Goal: Information Seeking & Learning: Learn about a topic

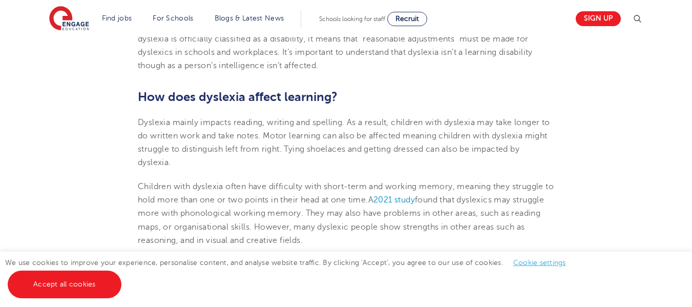
scroll to position [737, 0]
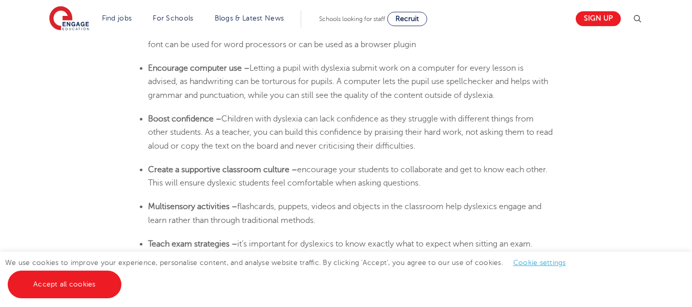
scroll to position [1916, 0]
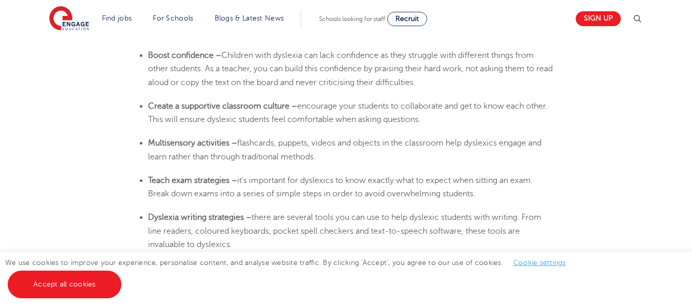
drag, startPoint x: 338, startPoint y: 161, endPoint x: 150, endPoint y: 142, distance: 189.3
click at [150, 142] on li "Multisensory activities – flashcards, puppets, videos and objects in the classr…" at bounding box center [351, 149] width 406 height 27
copy li "Multisensory activities – flashcards, puppets, videos and objects in the classr…"
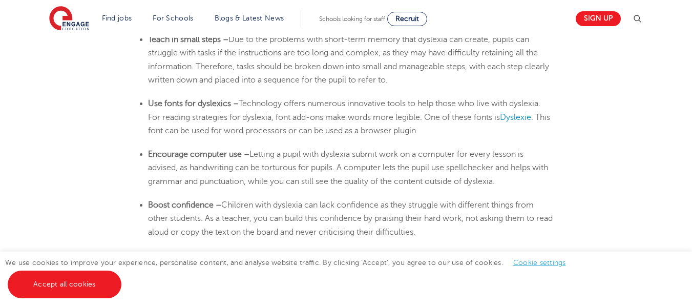
scroll to position [1798, 0]
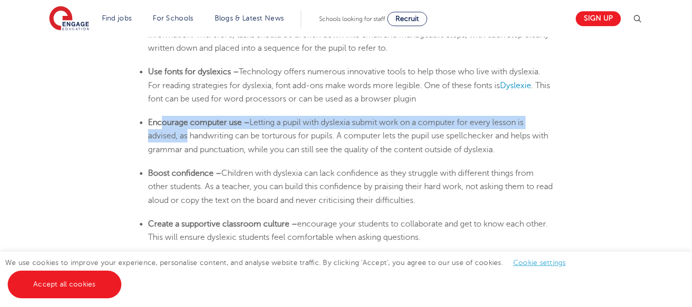
drag, startPoint x: 162, startPoint y: 123, endPoint x: 185, endPoint y: 131, distance: 24.4
click at [185, 131] on li "Encourage computer use – Letting a pupil with dyslexia submit work on a compute…" at bounding box center [351, 136] width 406 height 40
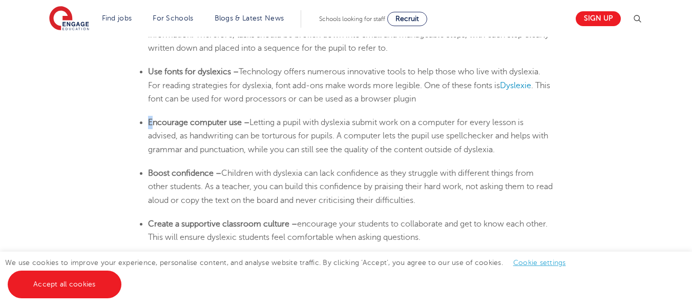
click at [150, 118] on ul "Encourage computer use – Letting a pupil with dyslexia submit work on a compute…" at bounding box center [346, 136] width 416 height 40
click at [525, 154] on li "Encourage computer use – Letting a pupil with dyslexia submit work on a compute…" at bounding box center [351, 136] width 406 height 40
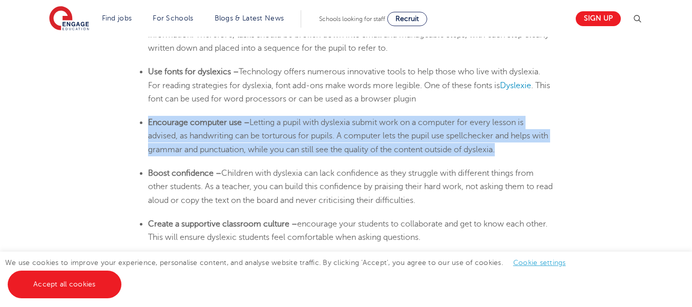
drag, startPoint x: 525, startPoint y: 154, endPoint x: 163, endPoint y: 114, distance: 363.5
copy li "Encourage computer use – Letting a pupil with dyslexia submit work on a compute…"
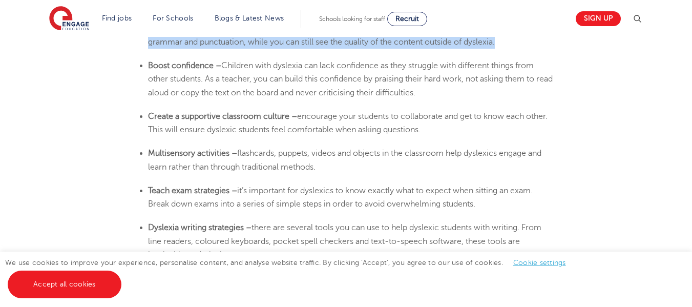
scroll to position [1912, 0]
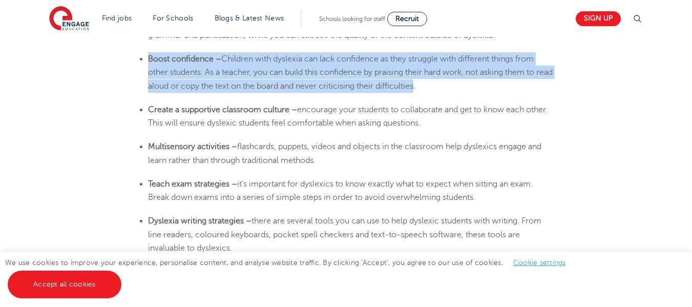
drag, startPoint x: 434, startPoint y: 92, endPoint x: 117, endPoint y: 61, distance: 318.4
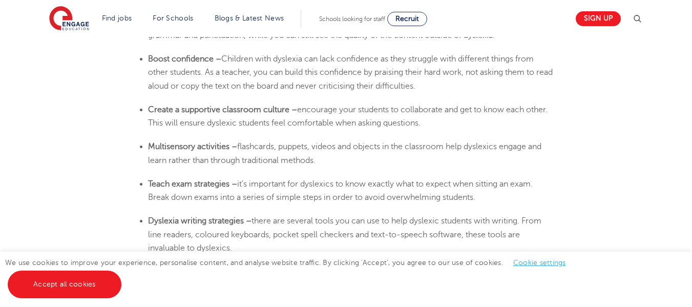
drag, startPoint x: 144, startPoint y: 58, endPoint x: 465, endPoint y: 89, distance: 321.9
click at [465, 89] on ul "Boost confidence – Children with [MEDICAL_DATA] can lack confidence as they str…" at bounding box center [346, 72] width 416 height 40
copy li "Boost confidence – Children with [MEDICAL_DATA] can lack confidence as they str…"
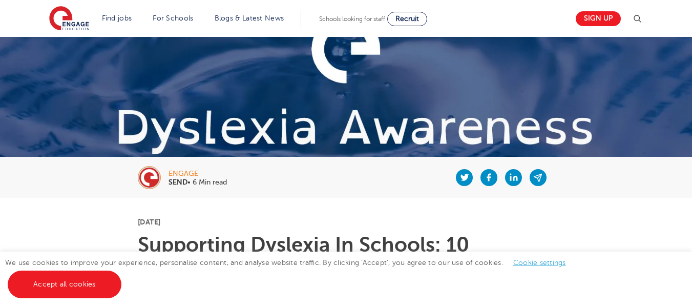
scroll to position [110, 0]
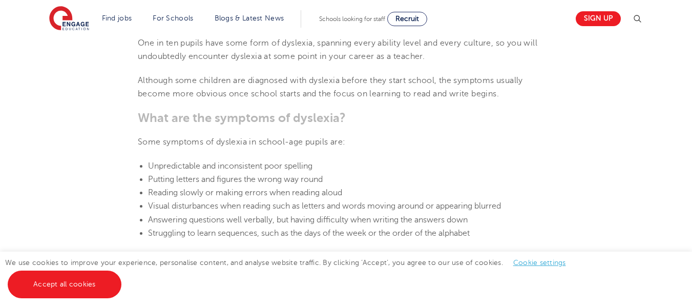
drag, startPoint x: 699, startPoint y: 77, endPoint x: 699, endPoint y: 140, distance: 63.0
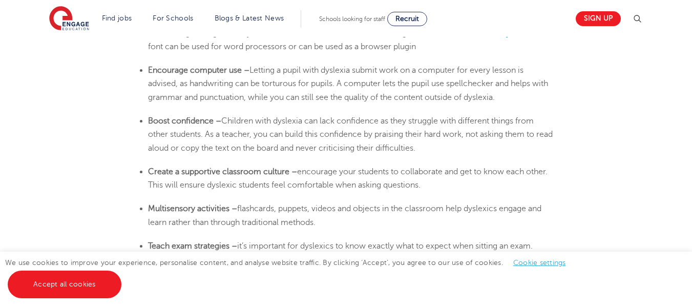
scroll to position [1844, 0]
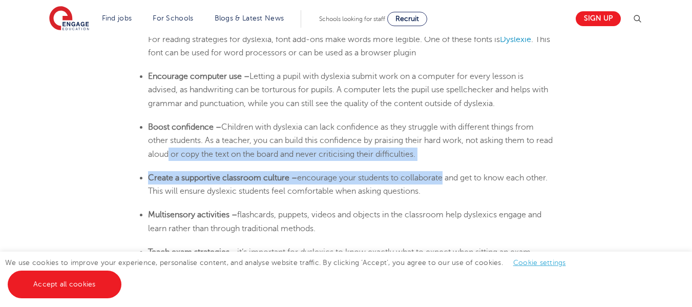
drag, startPoint x: 442, startPoint y: 164, endPoint x: 185, endPoint y: 148, distance: 257.5
click at [466, 149] on li "Boost confidence – Children with [MEDICAL_DATA] can lack confidence as they str…" at bounding box center [351, 140] width 406 height 40
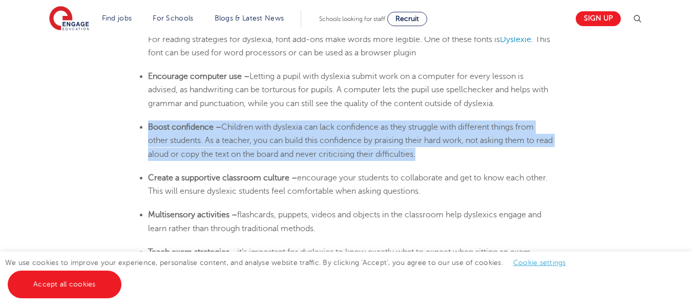
drag, startPoint x: 435, startPoint y: 152, endPoint x: 135, endPoint y: 125, distance: 300.6
copy li "Boost confidence – Children with [MEDICAL_DATA] can lack confidence as they str…"
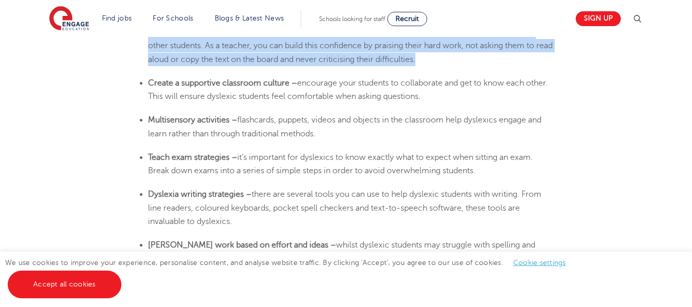
scroll to position [1964, 0]
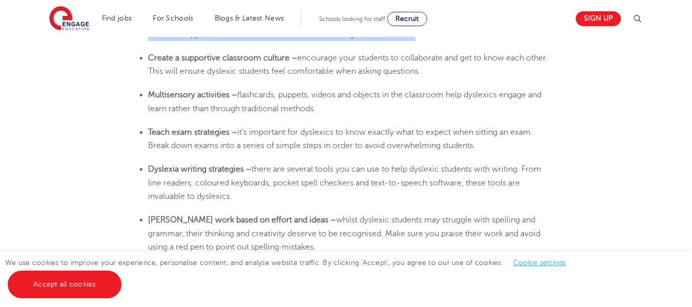
drag, startPoint x: 235, startPoint y: 200, endPoint x: 148, endPoint y: 165, distance: 93.9
click at [148, 165] on li "[MEDICAL_DATA] writing strategies – there are several tools you can use to help…" at bounding box center [351, 182] width 406 height 40
copy li "[MEDICAL_DATA] writing strategies – there are several tools you can use to help…"
